Goal: Task Accomplishment & Management: Use online tool/utility

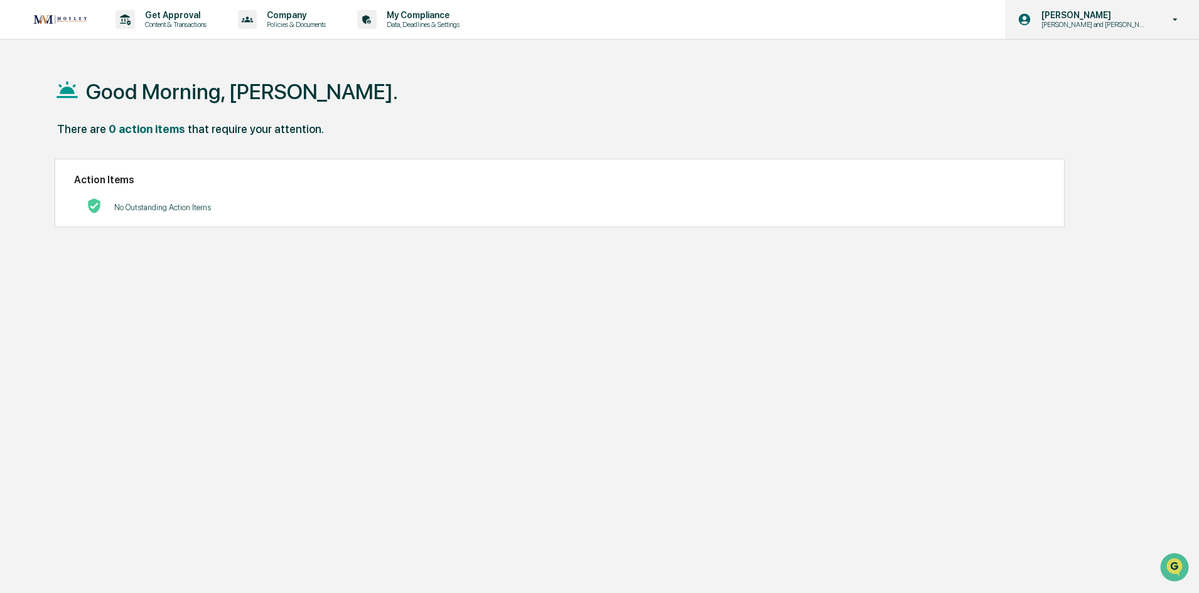
click at [1111, 17] on p "[PERSON_NAME]" at bounding box center [1092, 15] width 123 height 10
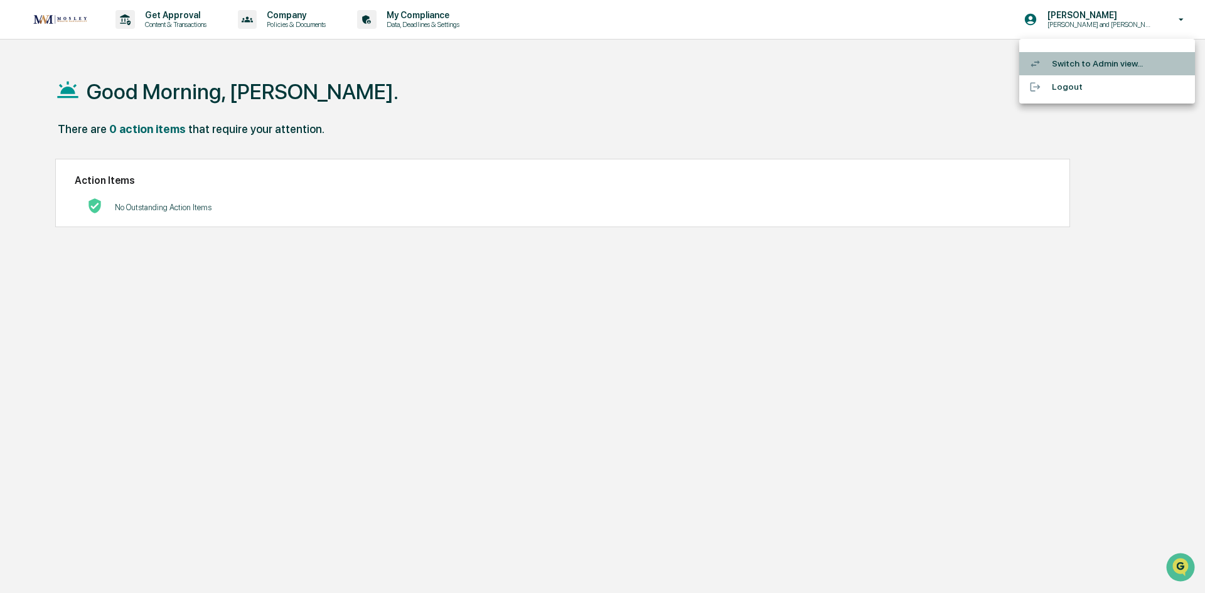
click at [1101, 64] on li "Switch to Admin view..." at bounding box center [1107, 63] width 176 height 23
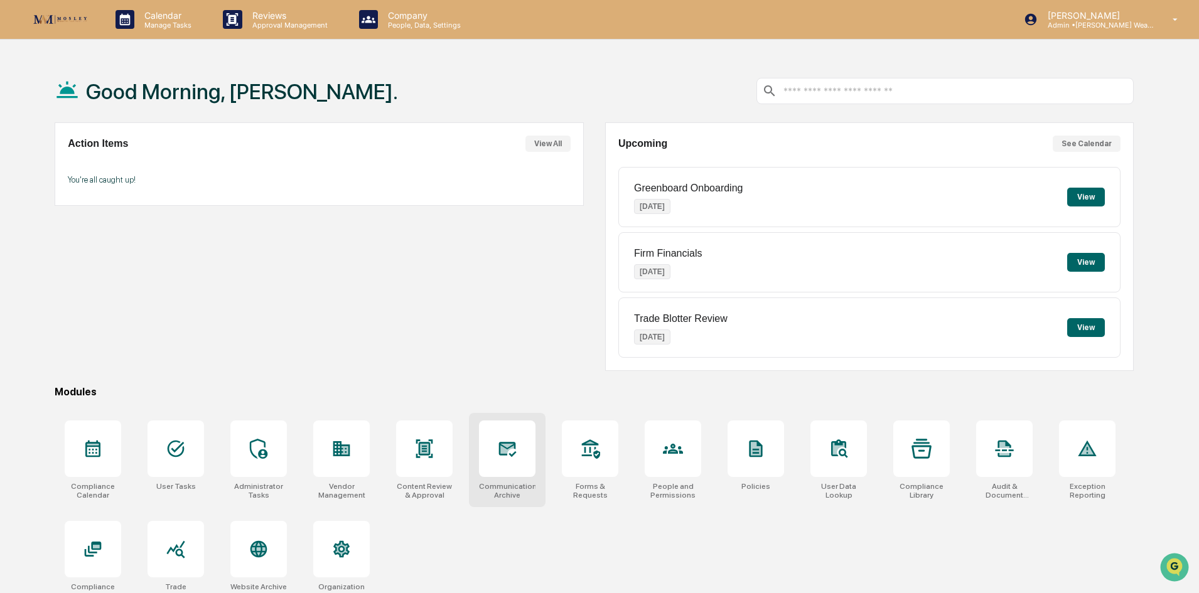
click at [501, 456] on icon at bounding box center [507, 449] width 20 height 20
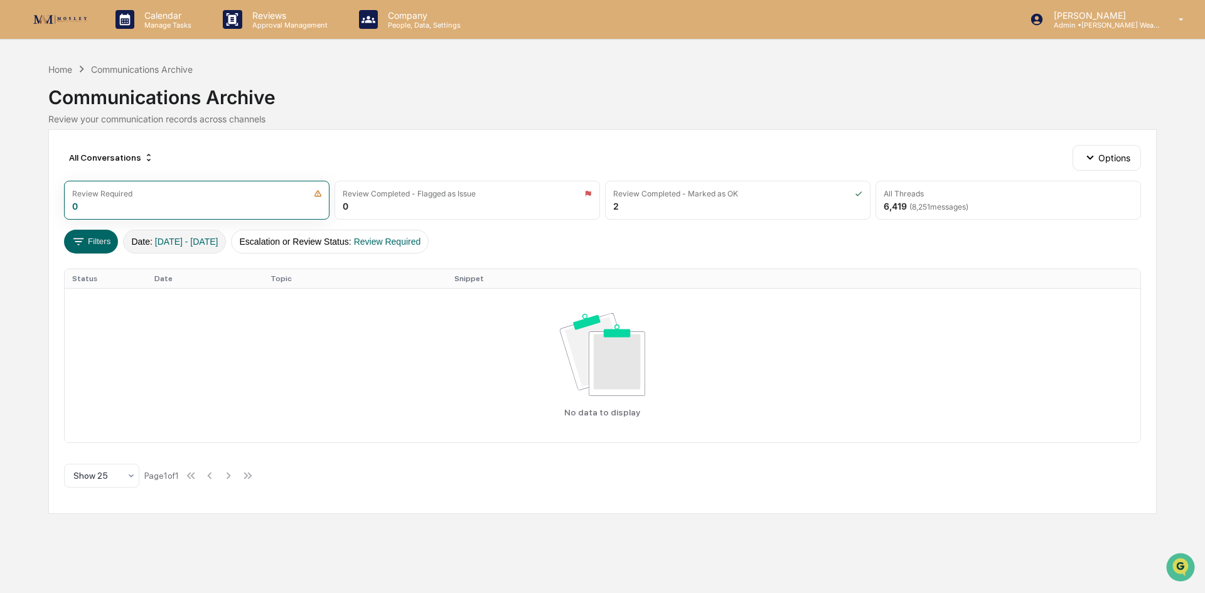
click at [190, 237] on span "[DATE] - [DATE]" at bounding box center [186, 242] width 63 height 10
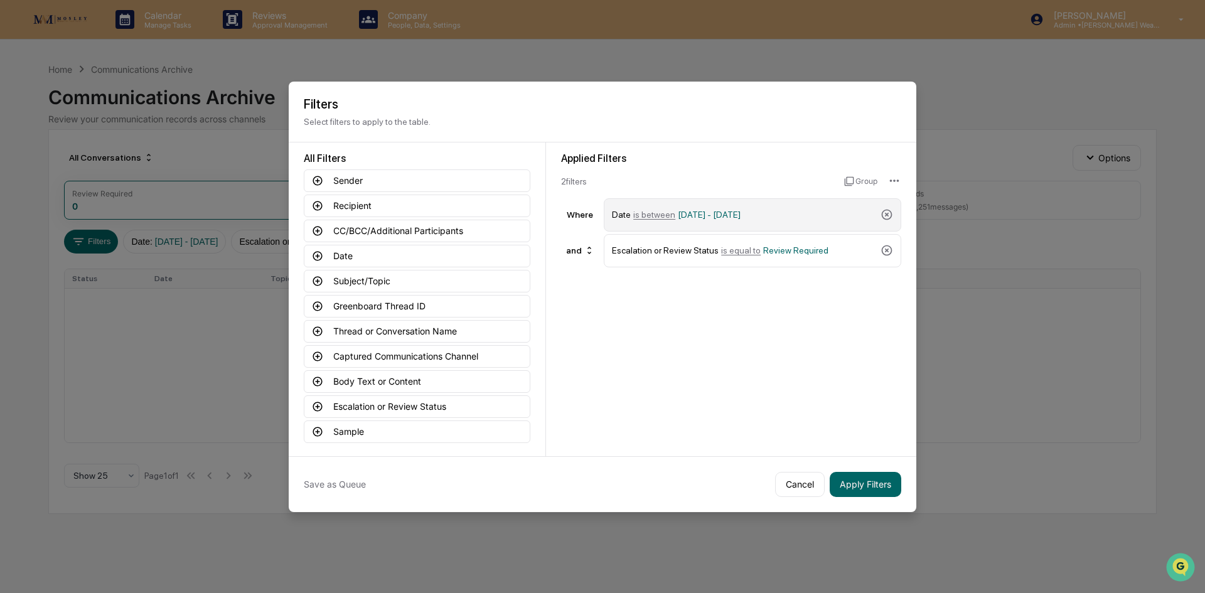
click at [644, 213] on span "is between" at bounding box center [654, 215] width 42 height 10
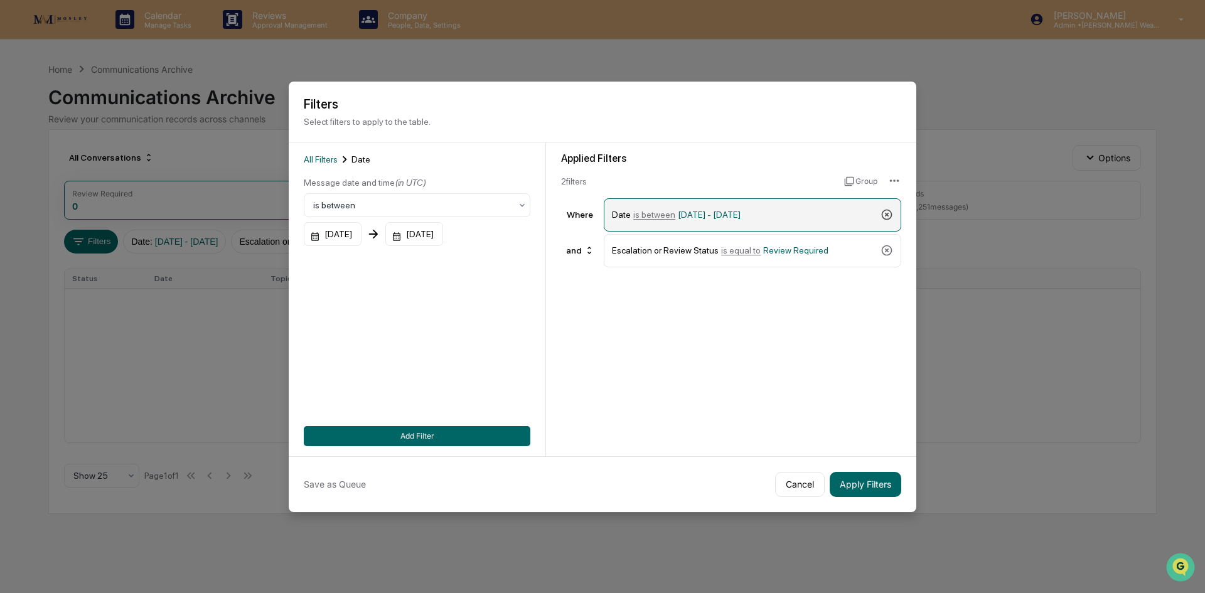
click at [889, 213] on icon at bounding box center [887, 214] width 13 height 13
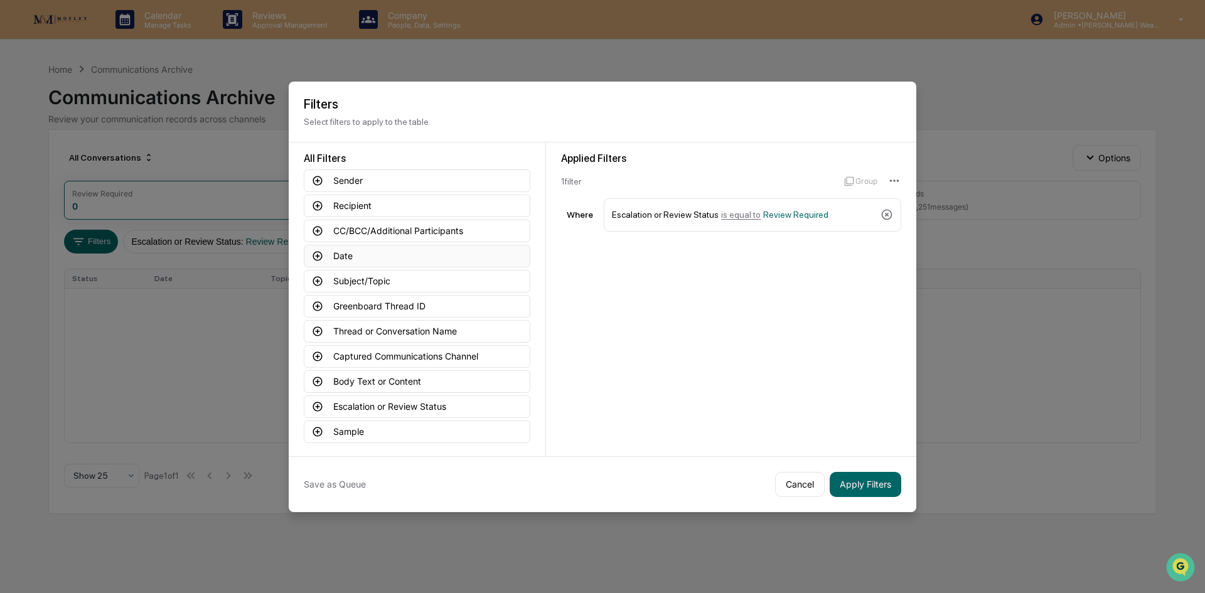
click at [412, 251] on button "Date" at bounding box center [417, 256] width 227 height 23
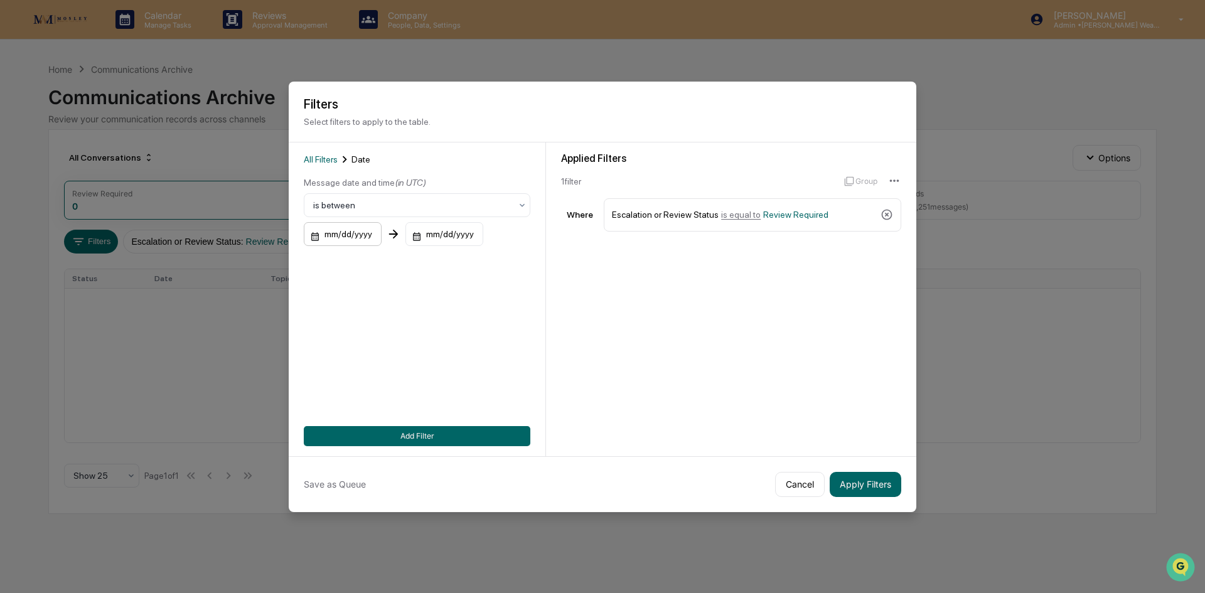
click at [343, 235] on div "mm/dd/yyyy" at bounding box center [343, 234] width 78 height 24
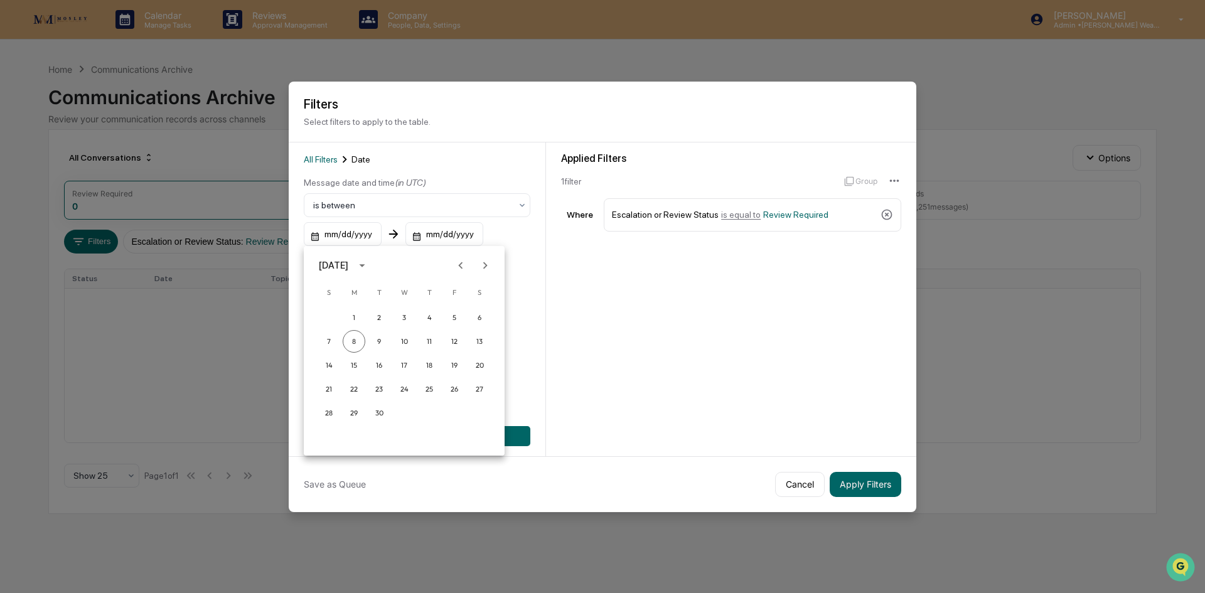
click at [348, 265] on div "[DATE]" at bounding box center [333, 266] width 29 height 14
click at [459, 367] on button "2025" at bounding box center [469, 367] width 45 height 23
click at [340, 301] on button "Jan" at bounding box center [338, 296] width 45 height 23
click at [431, 237] on div at bounding box center [602, 296] width 1205 height 593
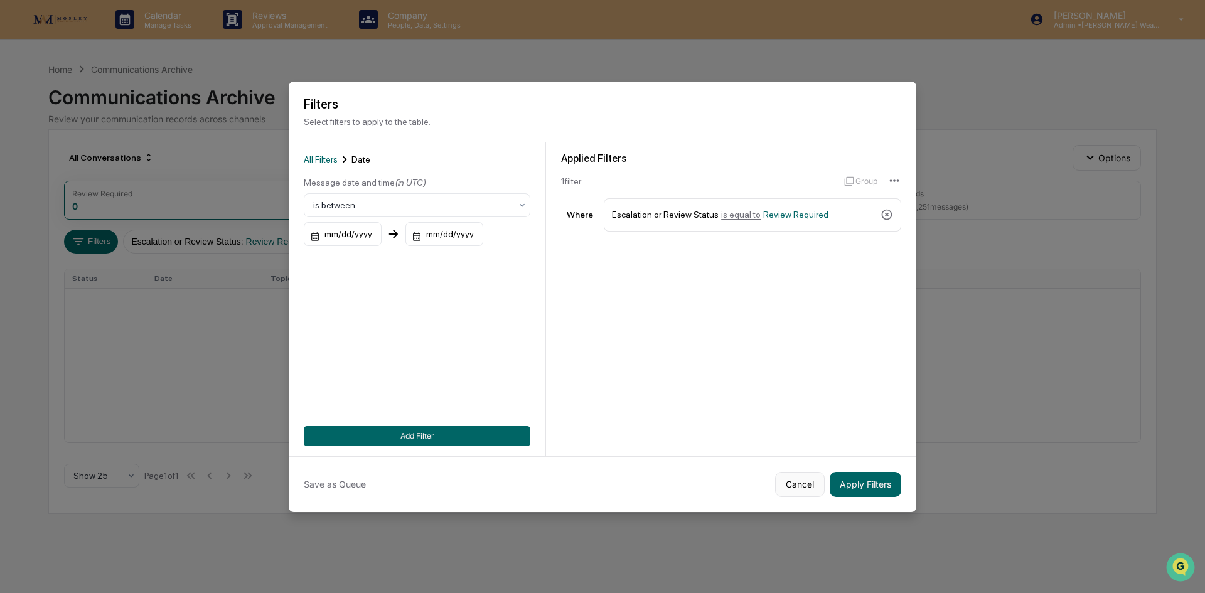
click at [791, 478] on button "Cancel" at bounding box center [800, 484] width 50 height 25
